Goal: Communication & Community: Answer question/provide support

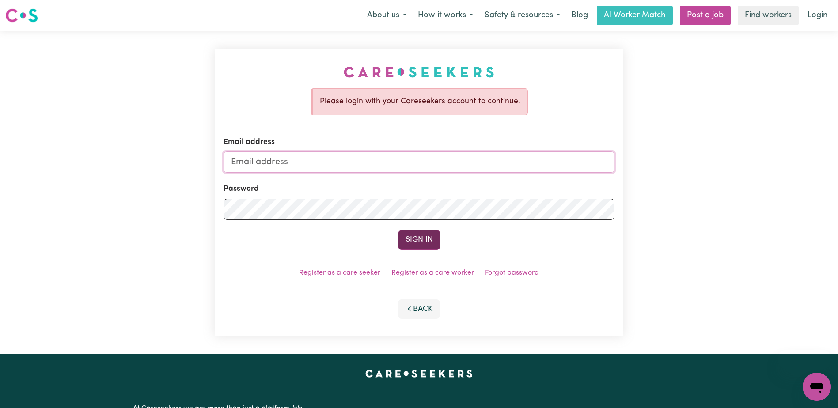
type input "[EMAIL_ADDRESS][DOMAIN_NAME]"
click at [424, 240] on button "Sign In" at bounding box center [419, 239] width 42 height 19
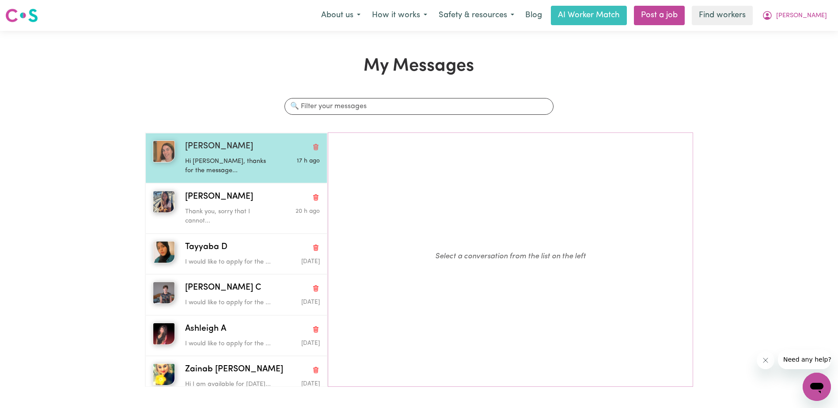
click at [217, 159] on p "Hi [PERSON_NAME], thanks for the message..." at bounding box center [230, 166] width 90 height 19
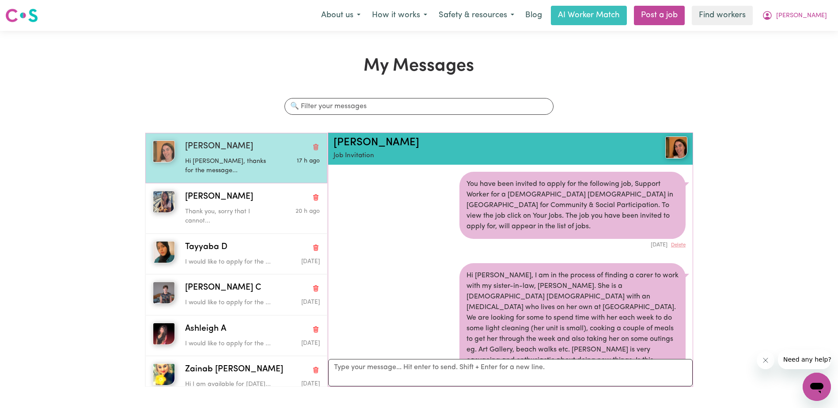
scroll to position [119, 0]
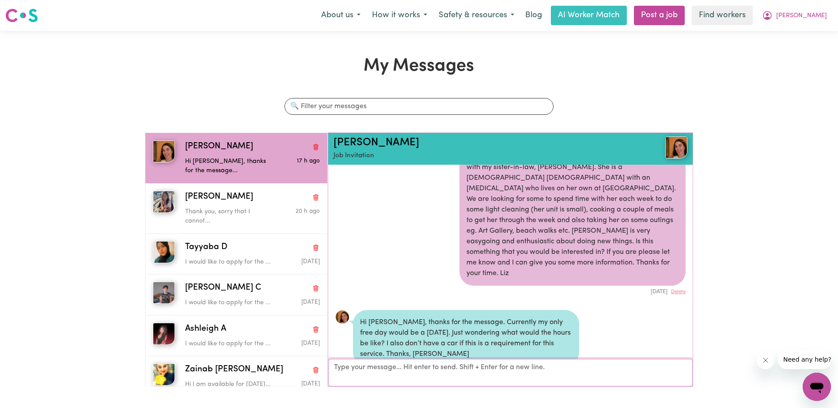
click at [361, 366] on textarea "Your reply" at bounding box center [510, 372] width 364 height 27
type textarea "Hi [PERSON_NAME], unfortunately [DATE] aren't an option. I appreciate you getti…"
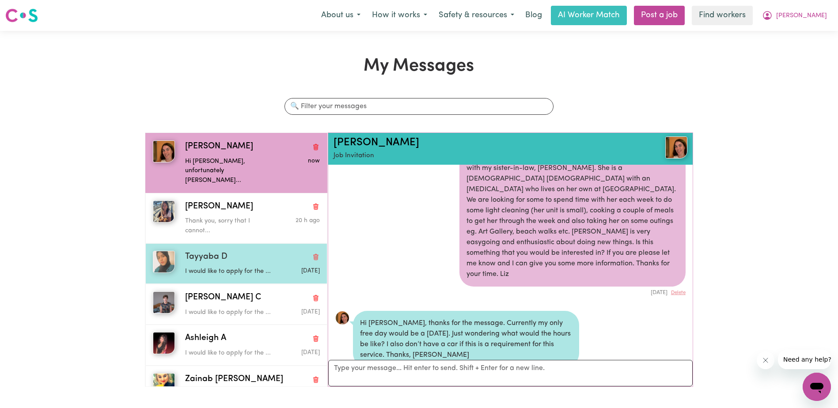
scroll to position [178, 0]
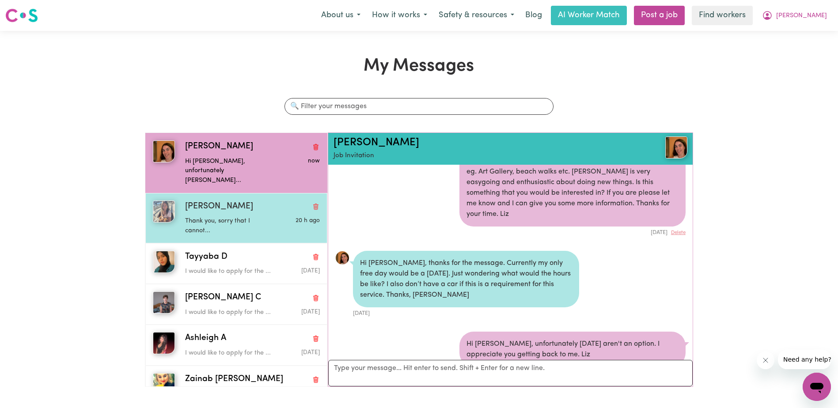
click at [198, 216] on p "Thank you, sorry that I cannot..." at bounding box center [230, 225] width 90 height 19
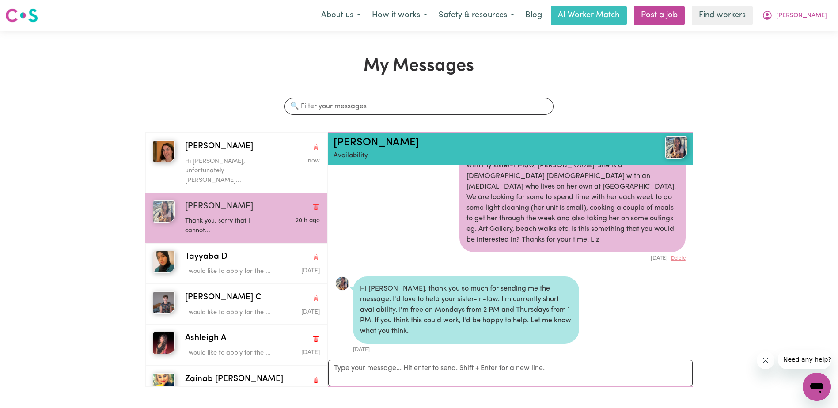
scroll to position [44, 0]
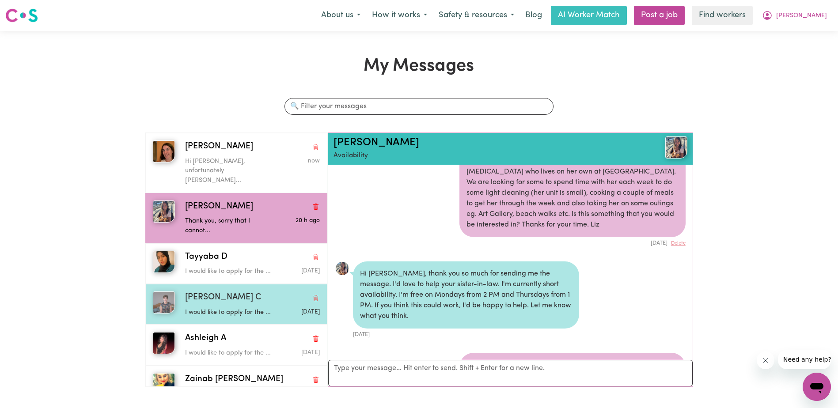
click at [197, 292] on span "[PERSON_NAME] C" at bounding box center [223, 298] width 76 height 13
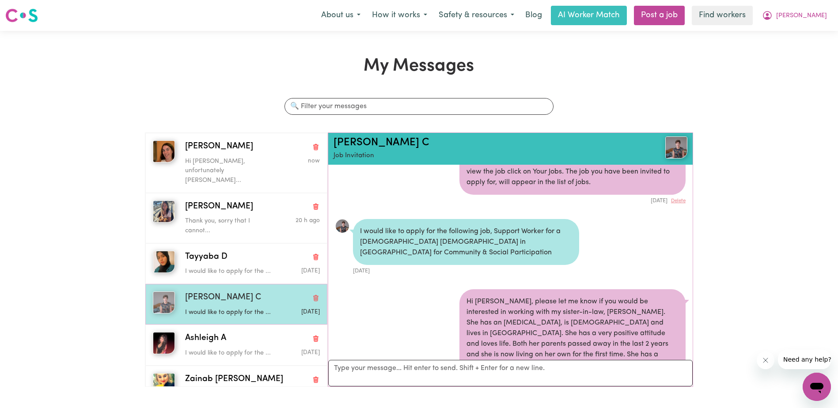
scroll to position [1385, 0]
